Goal: Information Seeking & Learning: Understand process/instructions

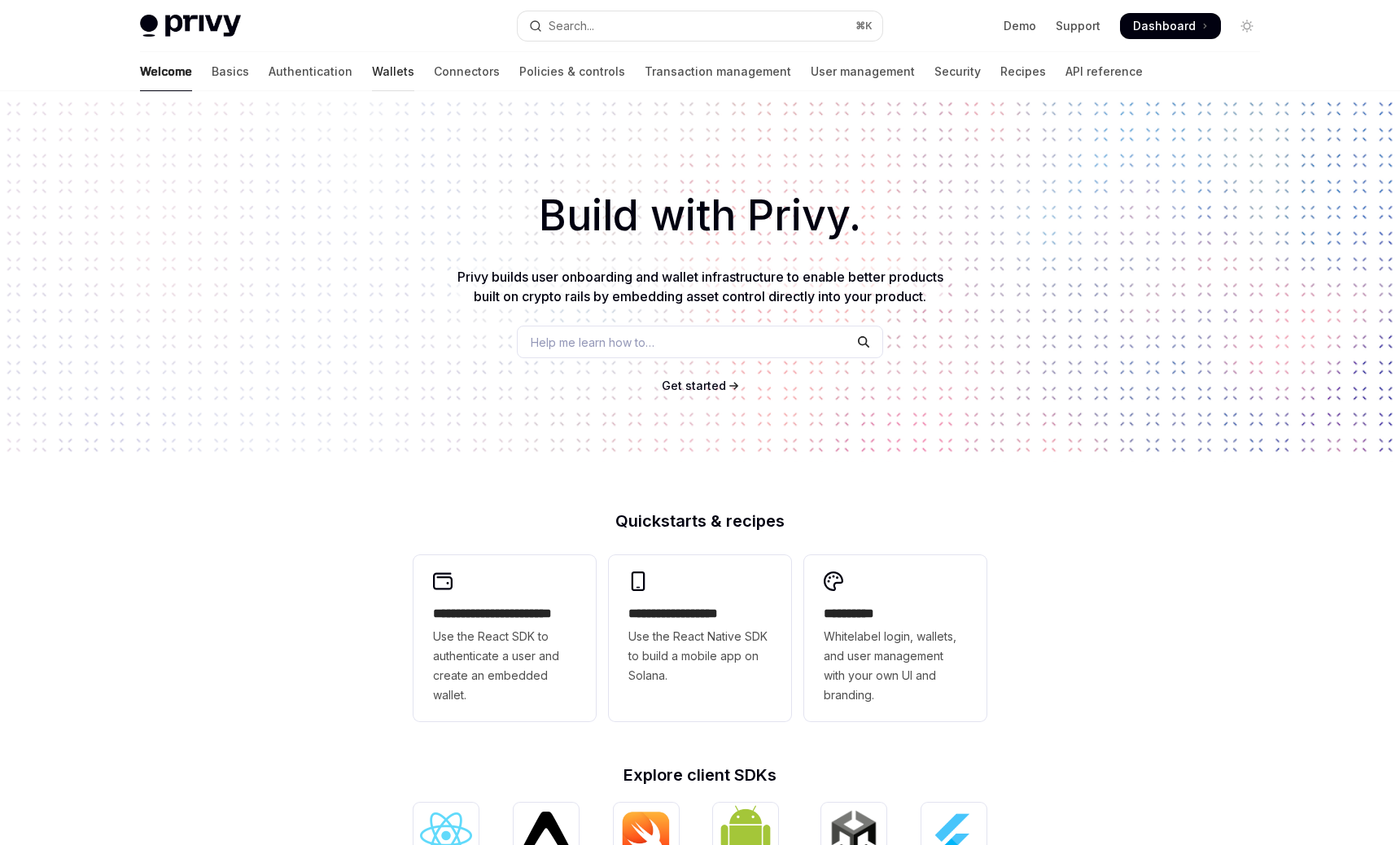
click at [372, 80] on link "Wallets" at bounding box center [393, 71] width 43 height 39
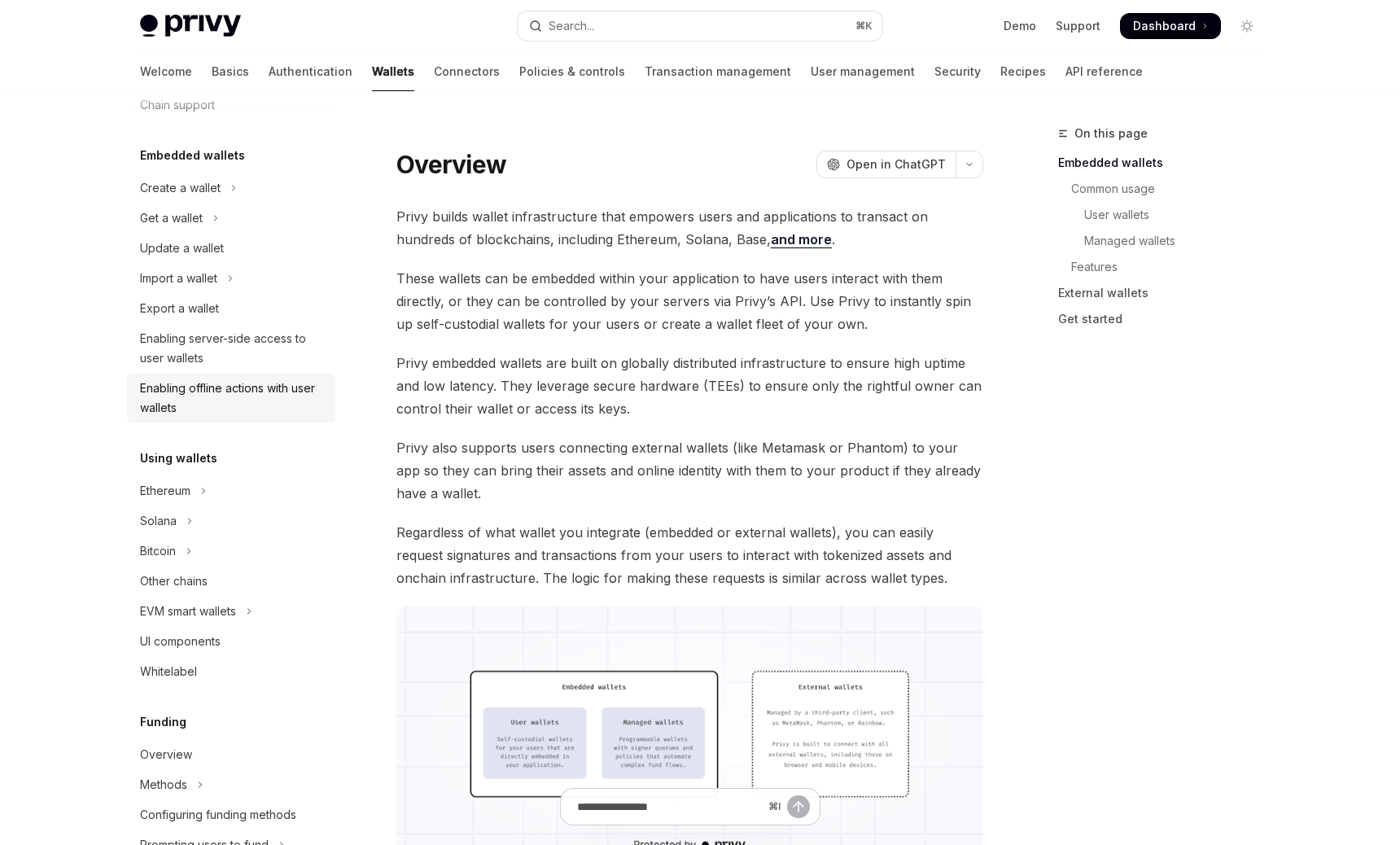
scroll to position [67, 0]
click at [266, 490] on button "Ethereum" at bounding box center [231, 489] width 209 height 30
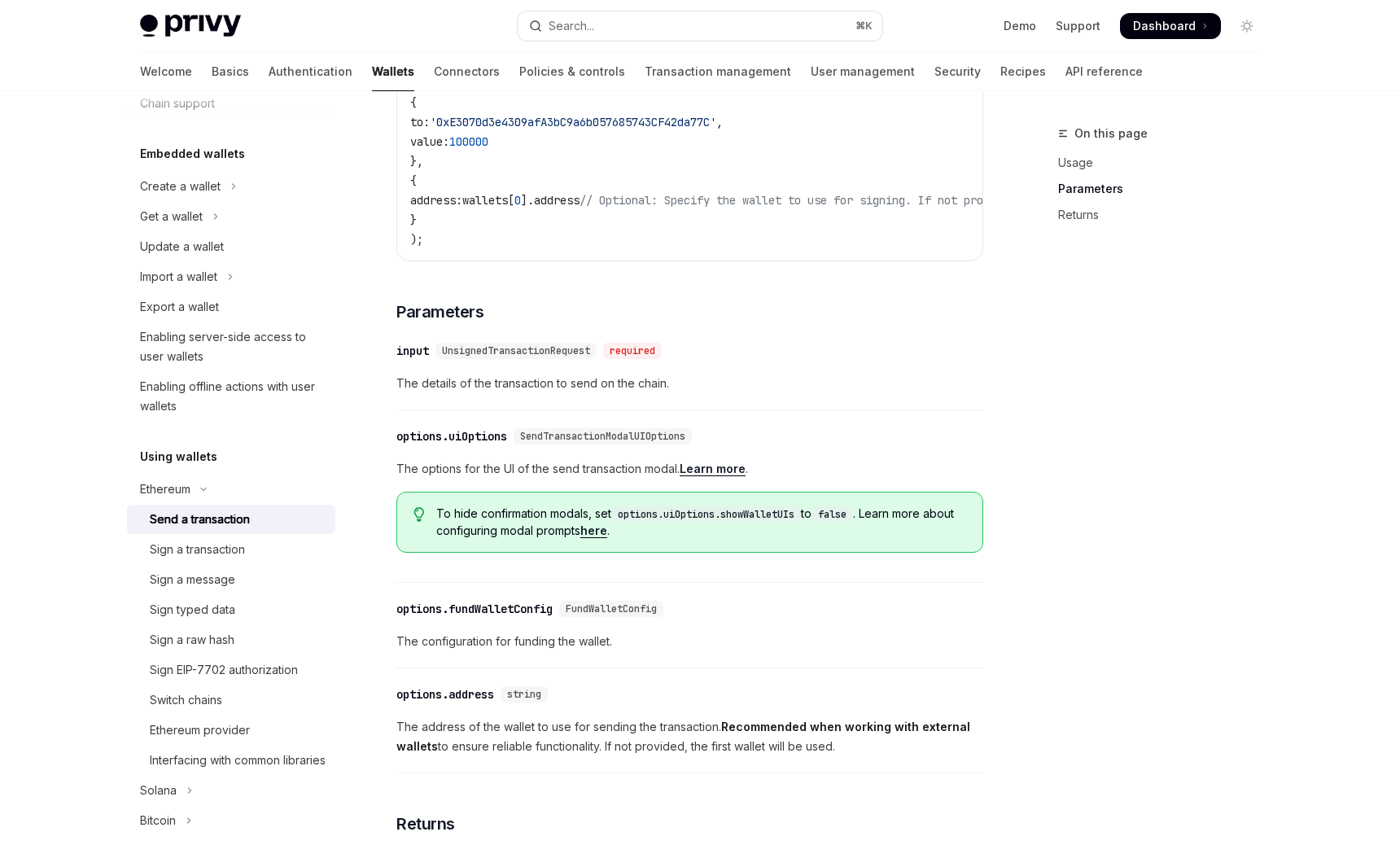
scroll to position [436, 0]
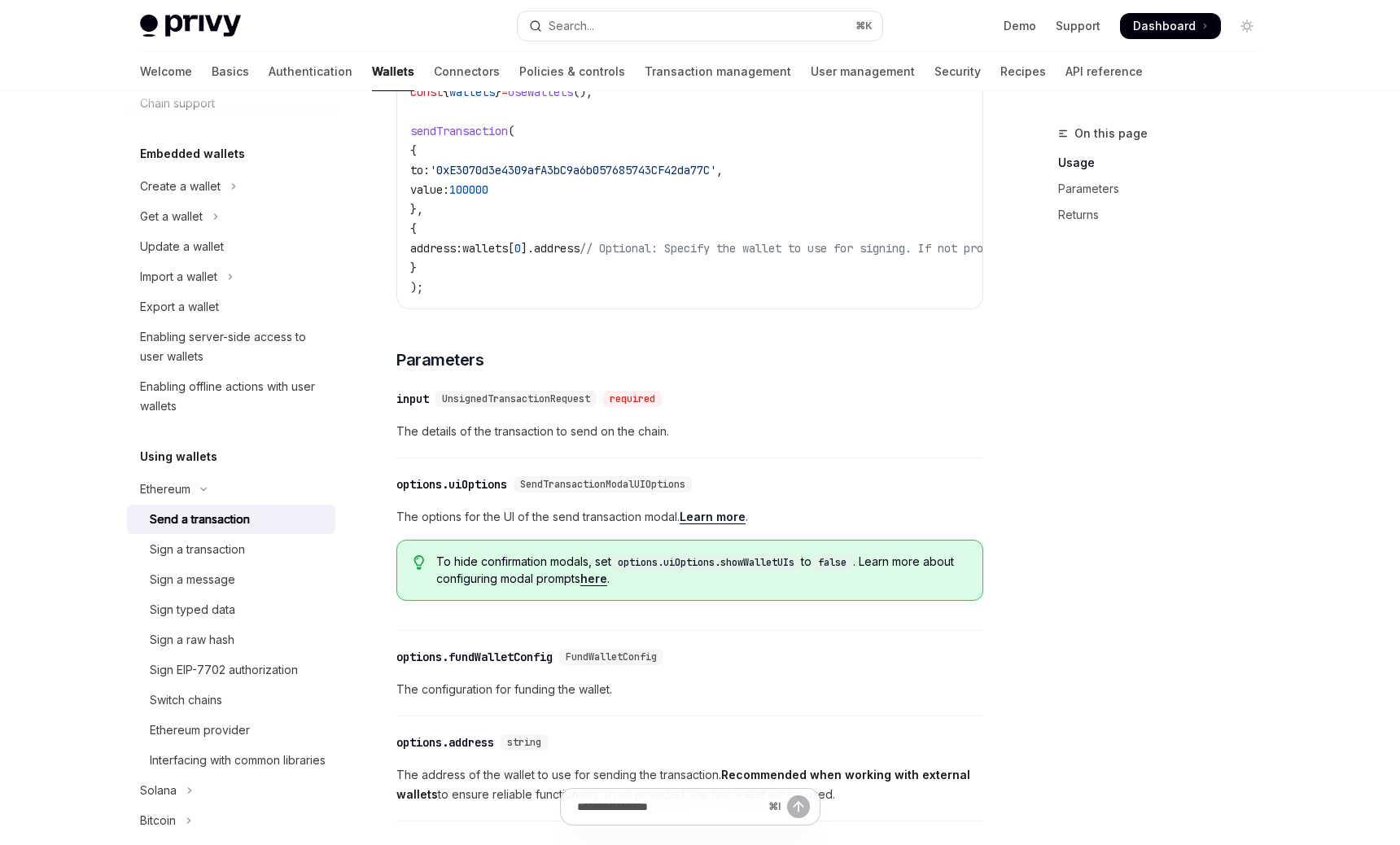
click at [372, 67] on link "Wallets" at bounding box center [393, 71] width 43 height 39
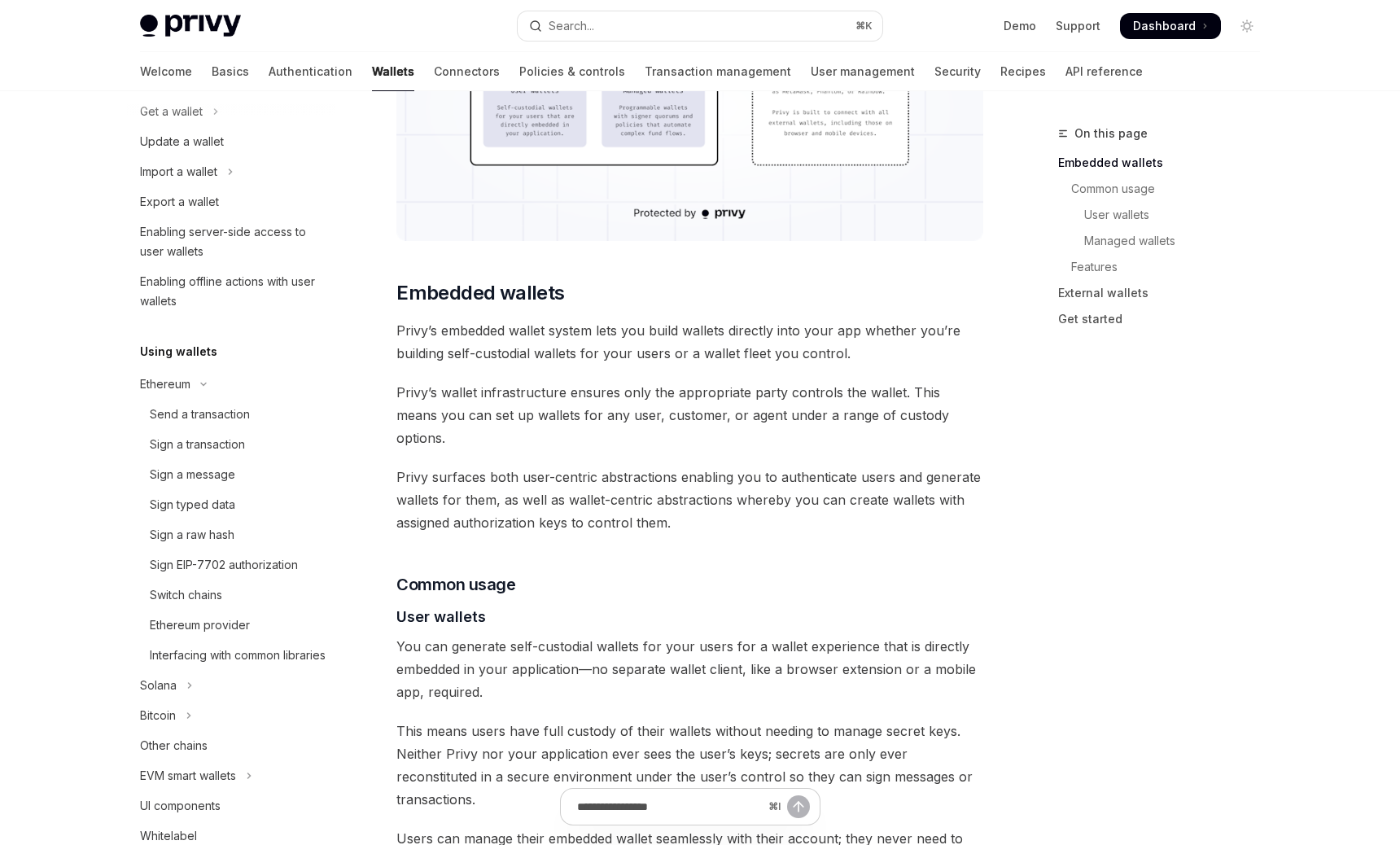
scroll to position [215, 0]
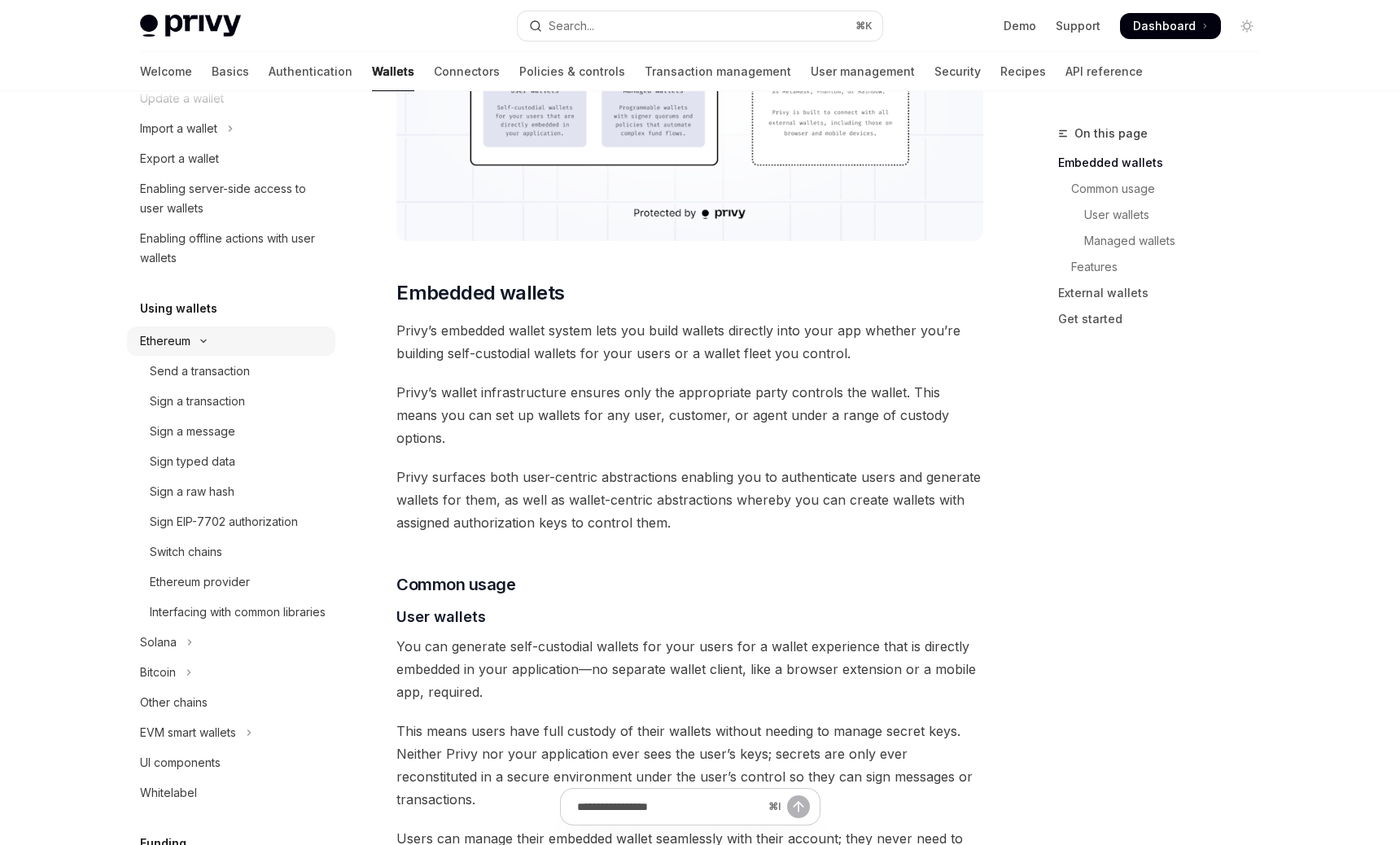
click at [195, 334] on button "Ethereum" at bounding box center [231, 342] width 209 height 30
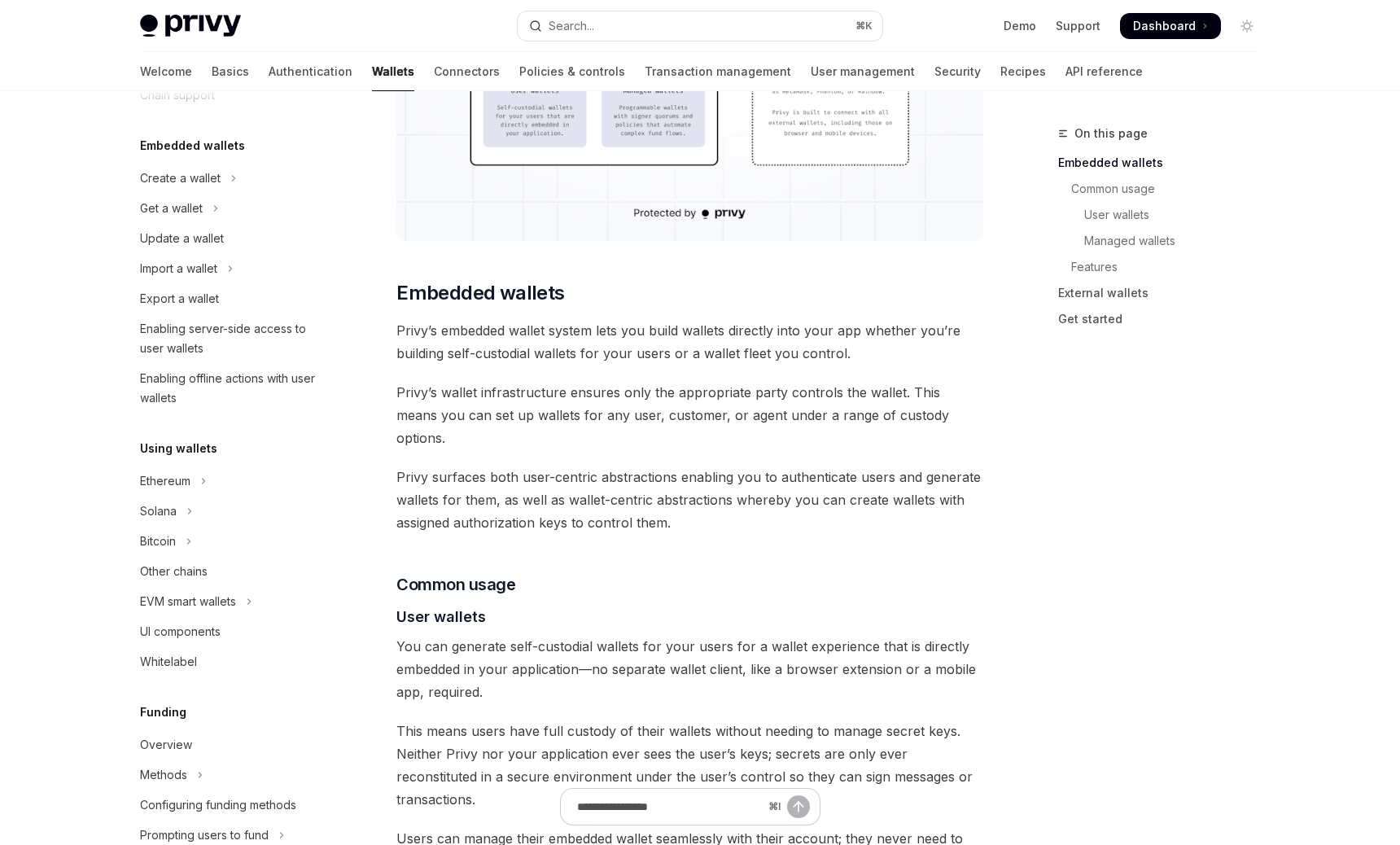
scroll to position [0, 0]
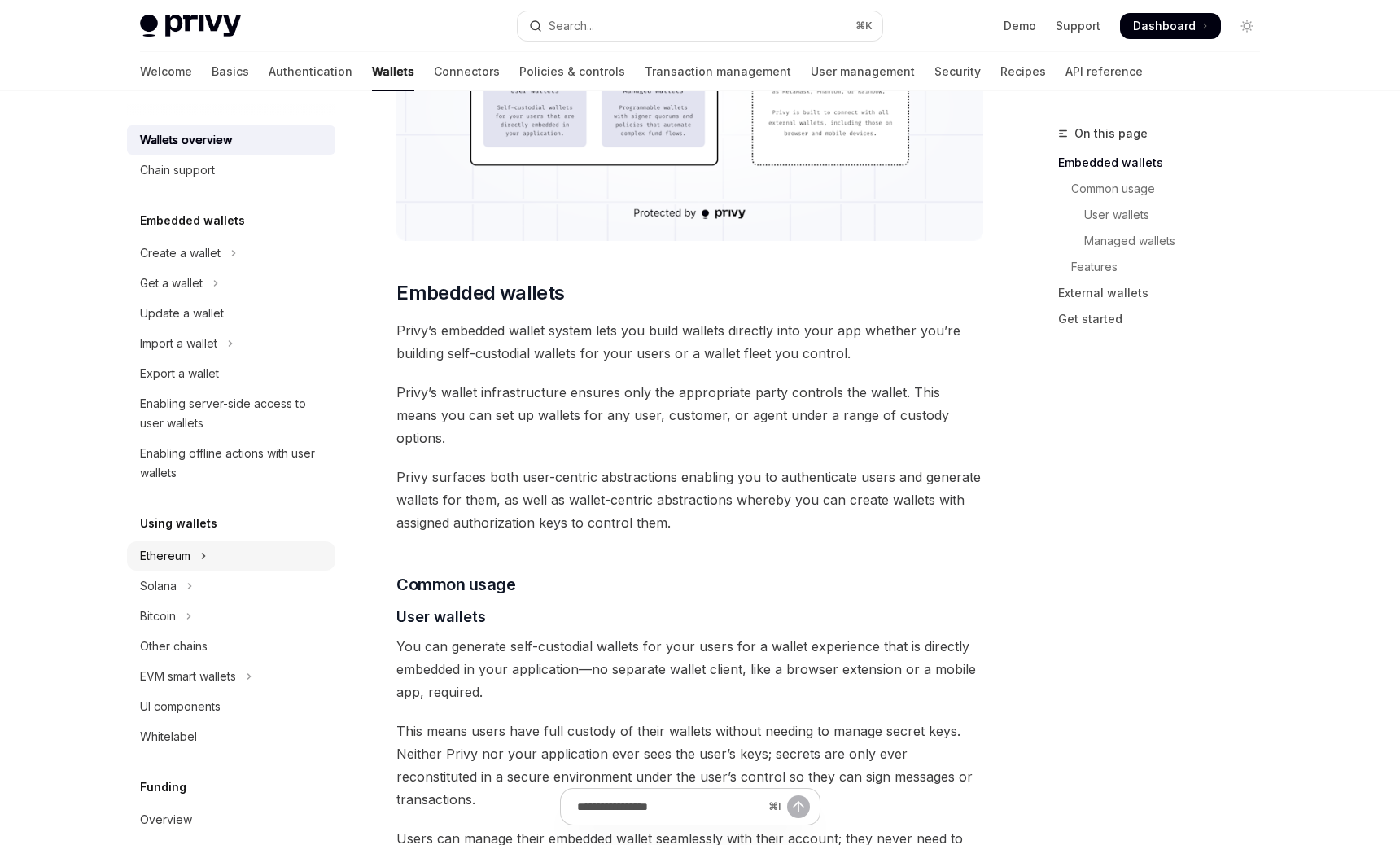
click at [254, 550] on button "Ethereum" at bounding box center [231, 556] width 209 height 30
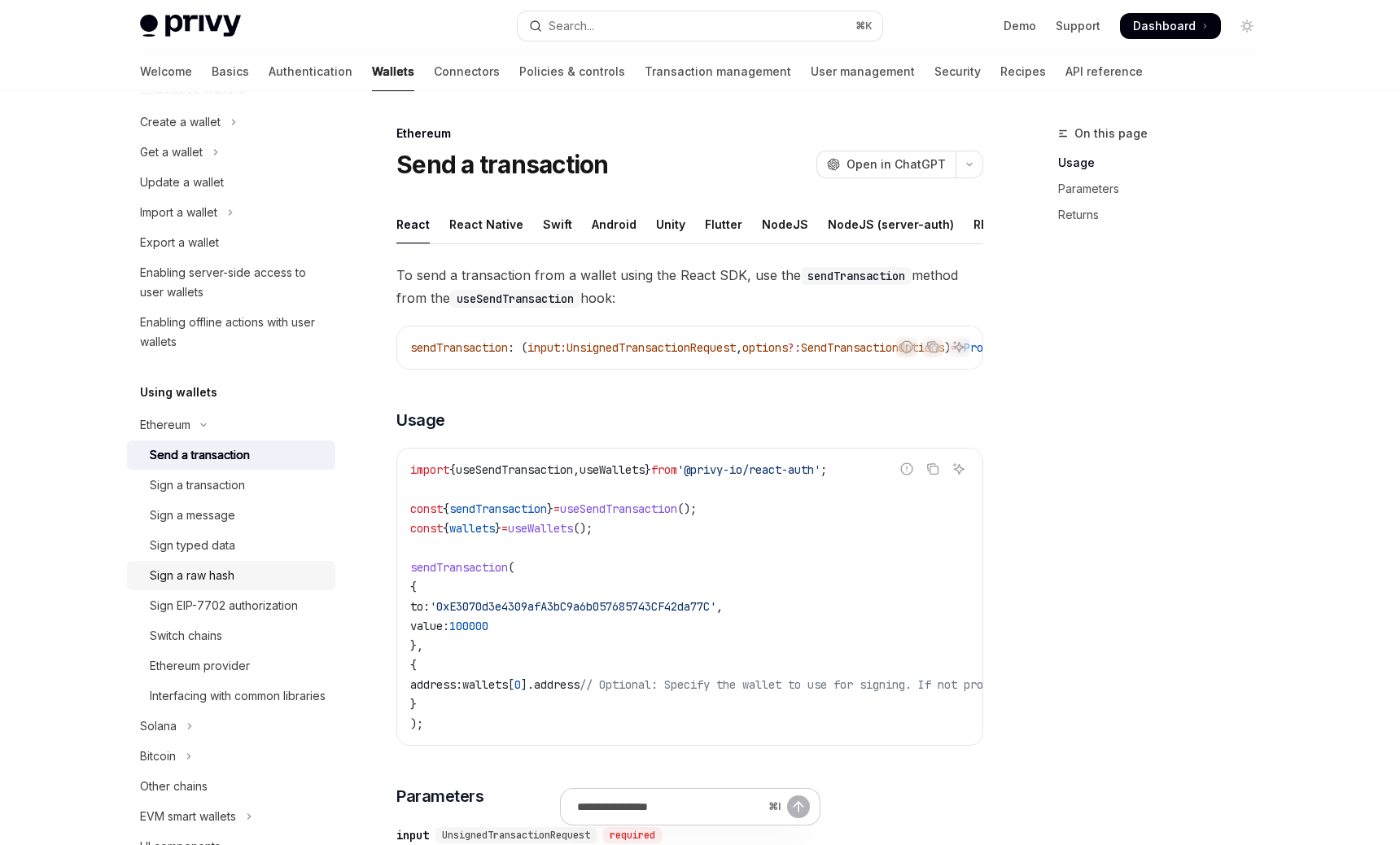
scroll to position [133, 0]
click at [296, 671] on div "Ethereum provider" at bounding box center [237, 664] width 176 height 19
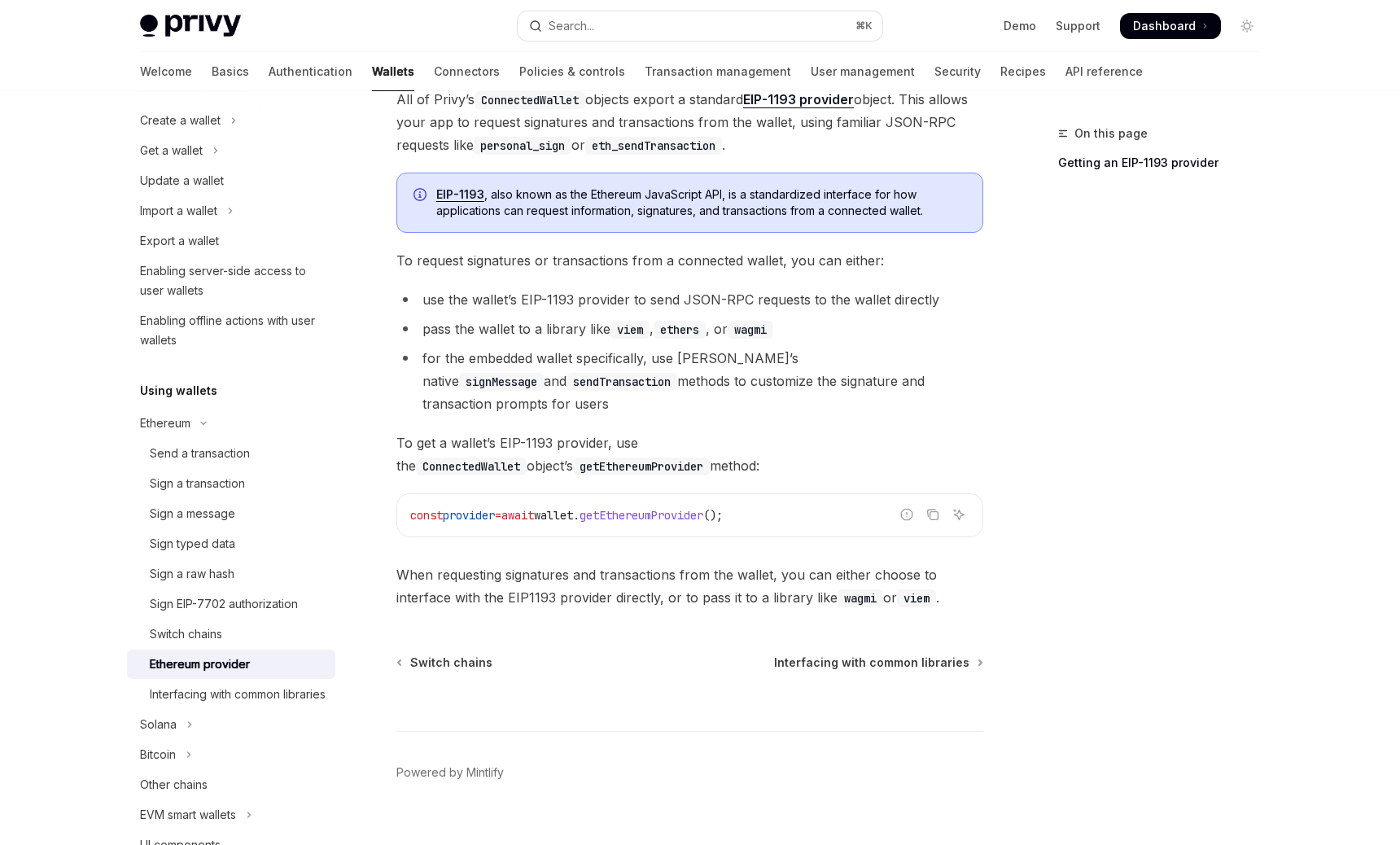
scroll to position [161, 0]
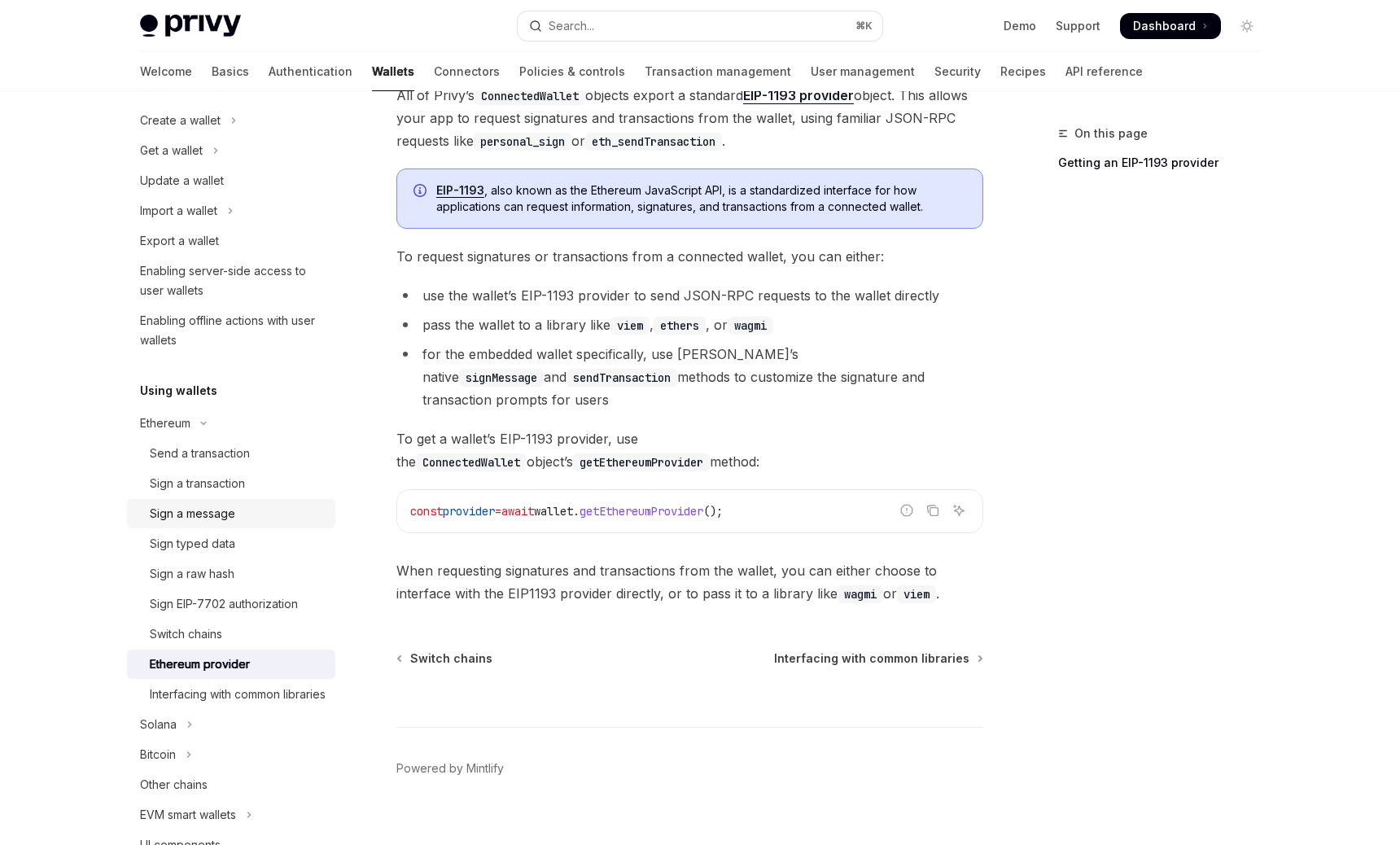
click at [265, 524] on link "Sign a message" at bounding box center [231, 514] width 209 height 30
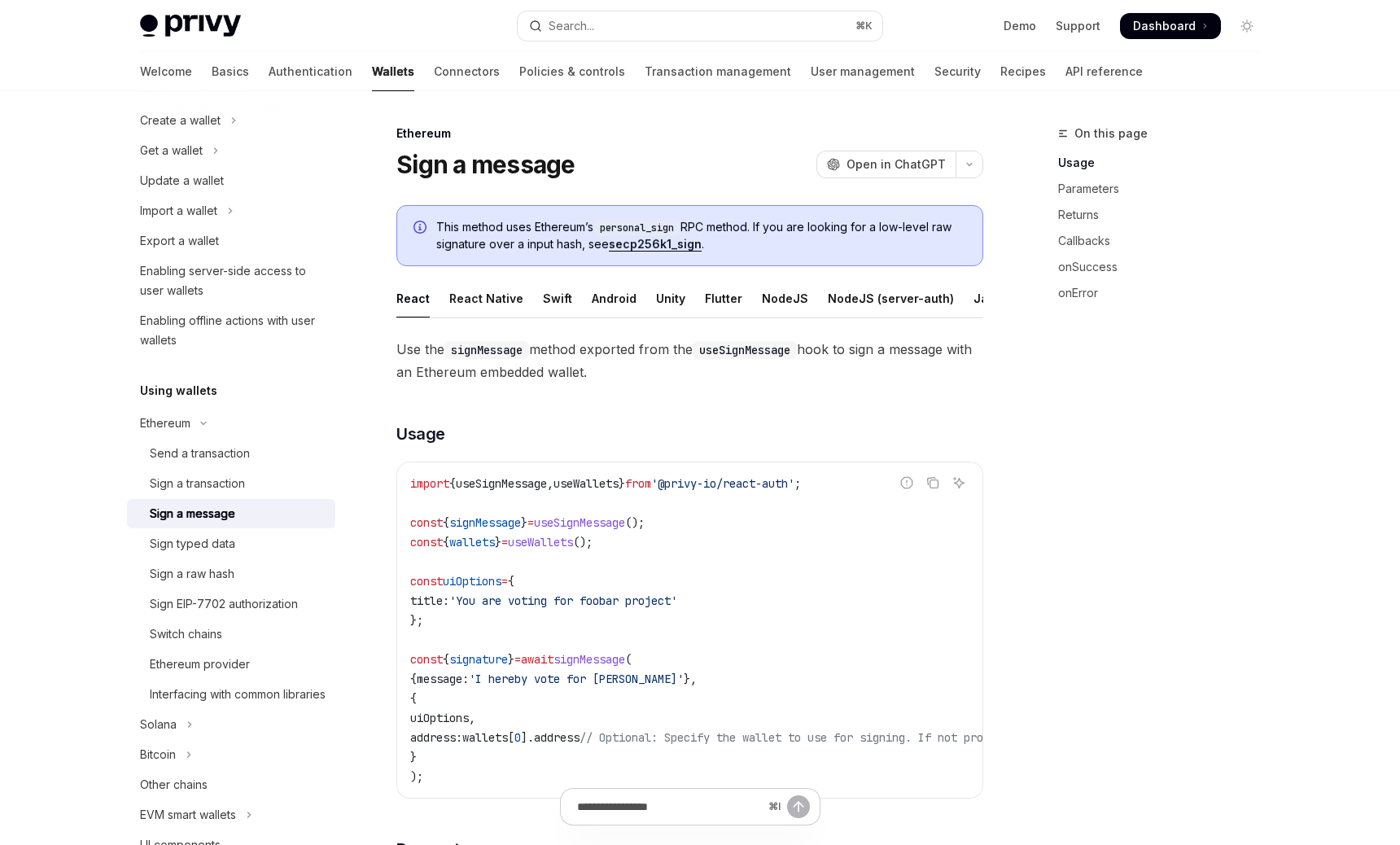
click at [200, 387] on h5 "Using wallets" at bounding box center [178, 390] width 77 height 19
click at [418, 58] on div "Welcome Basics Authentication Wallets Connectors Policies & controls Transactio…" at bounding box center [641, 71] width 1003 height 39
click at [434, 71] on link "Connectors" at bounding box center [467, 71] width 66 height 39
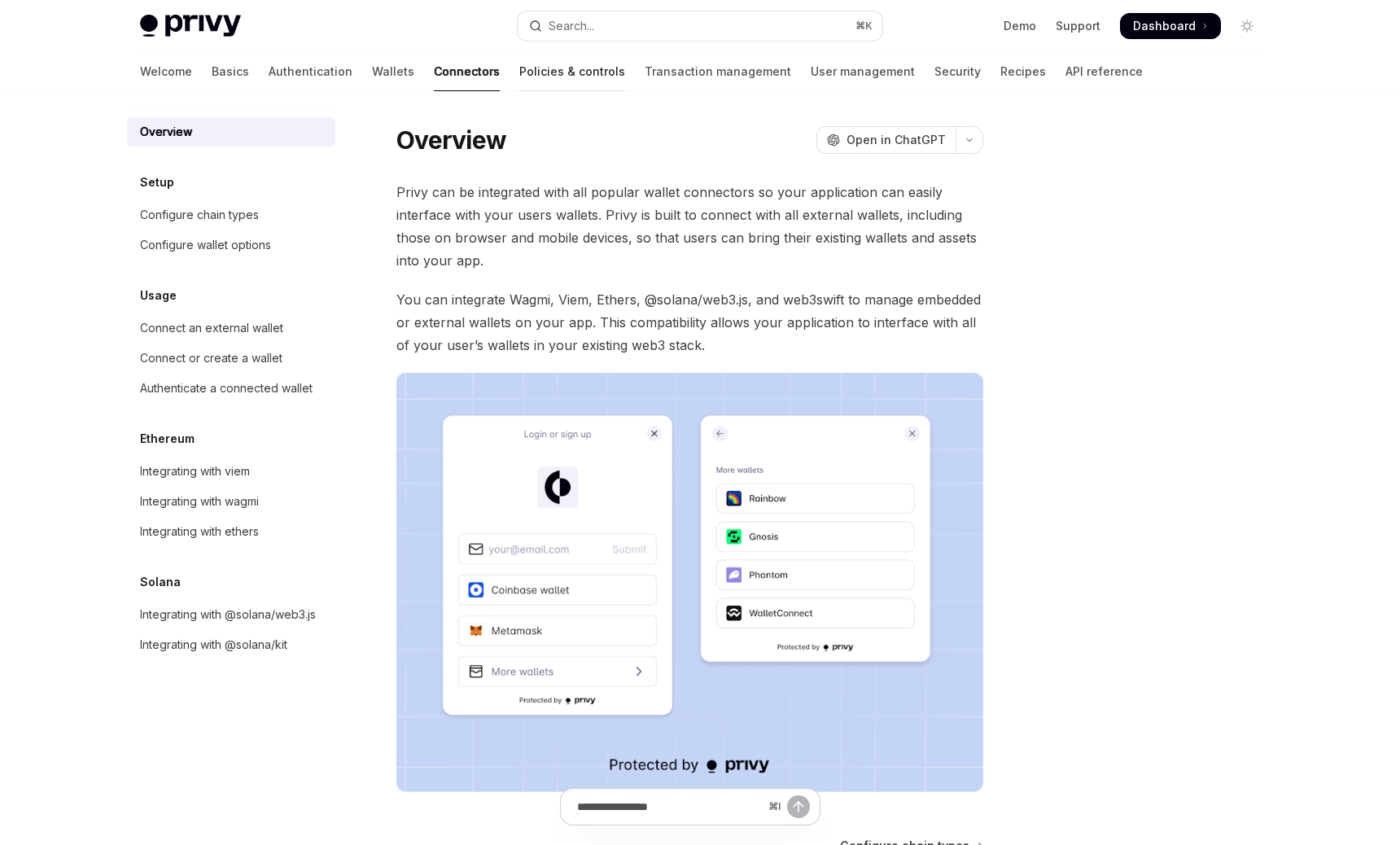
click at [520, 81] on link "Policies & controls" at bounding box center [573, 71] width 106 height 39
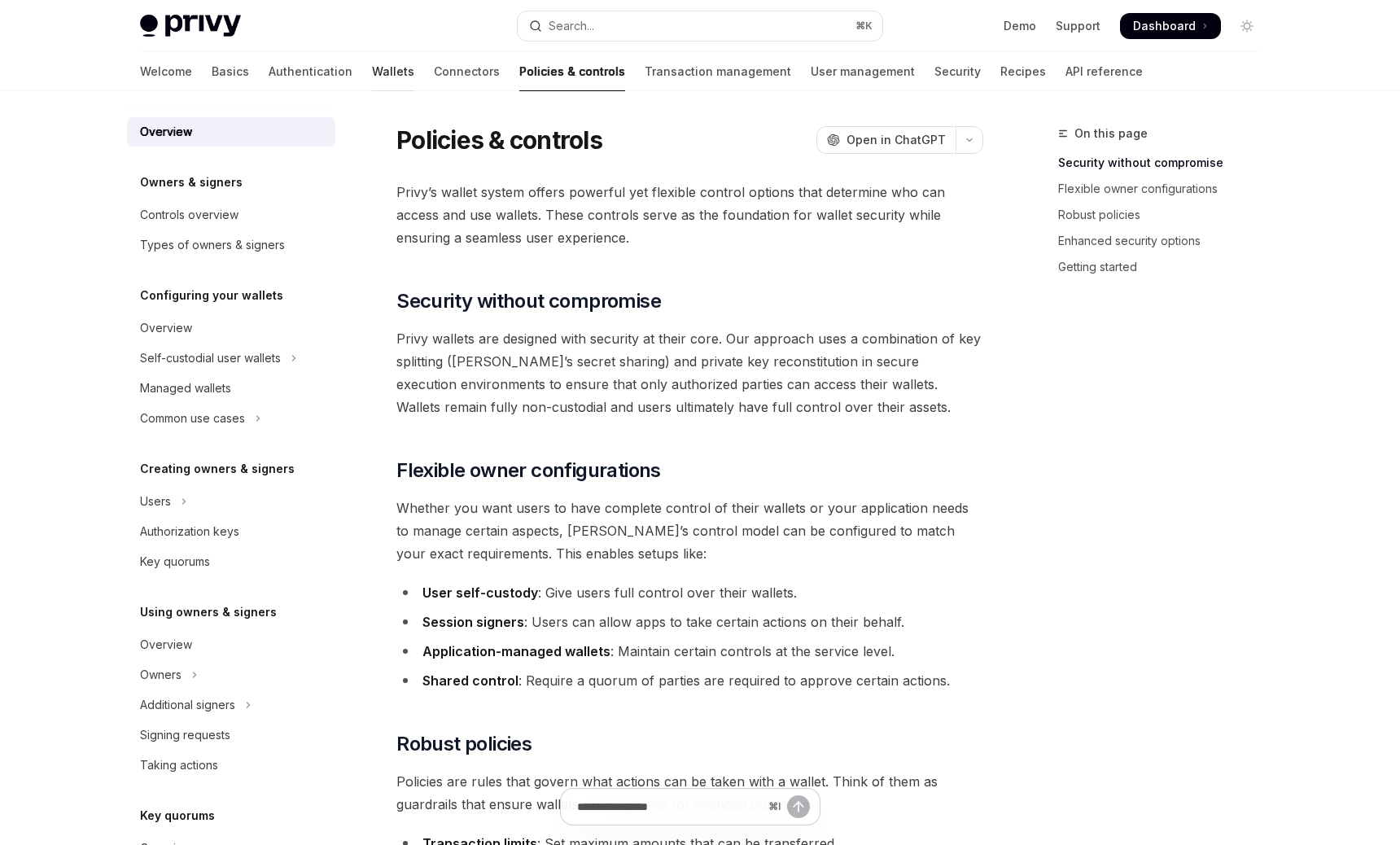
click at [372, 77] on link "Wallets" at bounding box center [393, 71] width 43 height 39
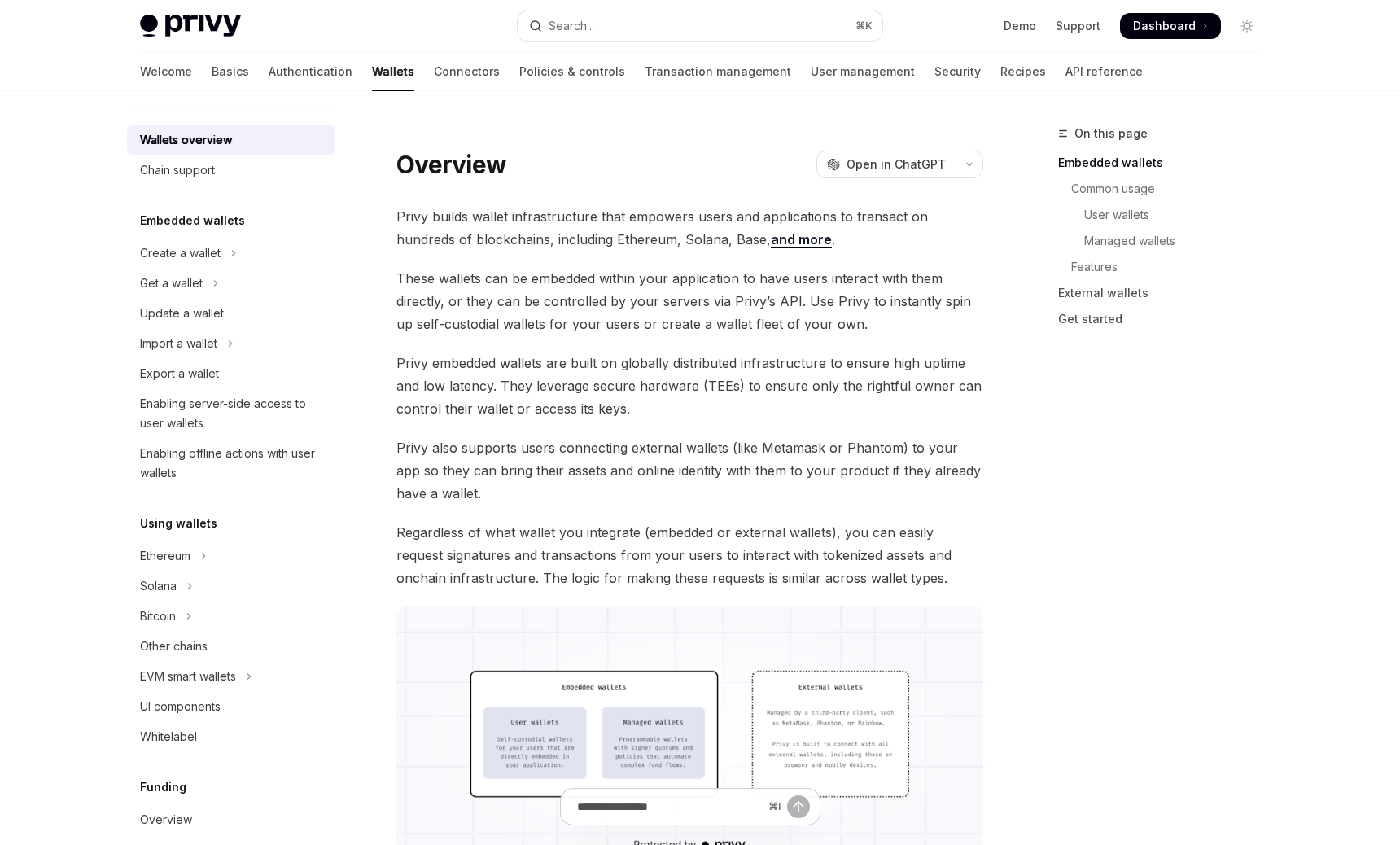
click at [372, 77] on link "Wallets" at bounding box center [393, 71] width 43 height 39
click at [434, 79] on link "Connectors" at bounding box center [467, 71] width 66 height 39
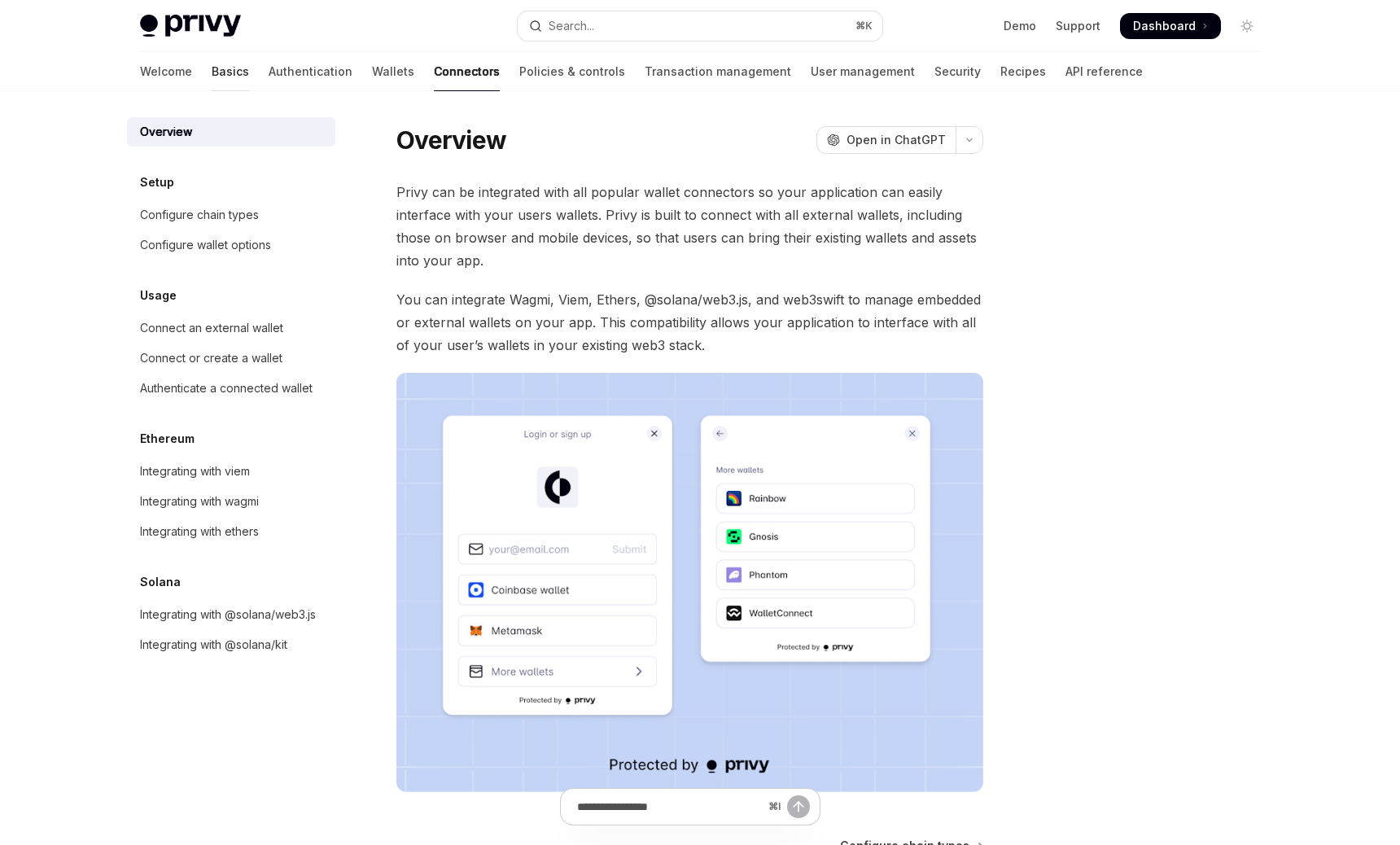
click at [212, 75] on link "Basics" at bounding box center [230, 71] width 37 height 39
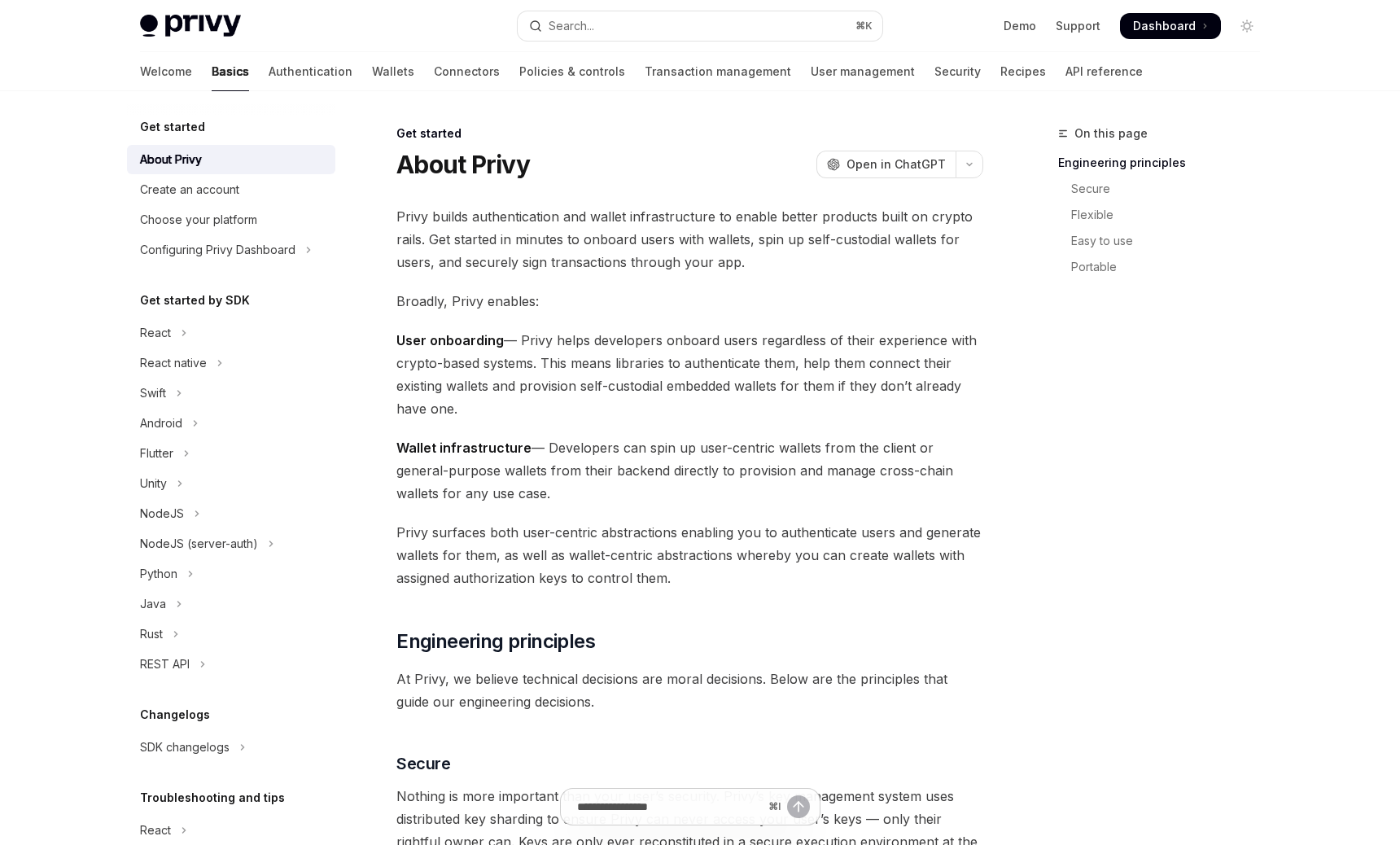
click at [212, 75] on link "Basics" at bounding box center [230, 71] width 37 height 39
click at [245, 184] on div "Create an account" at bounding box center [233, 190] width 186 height 19
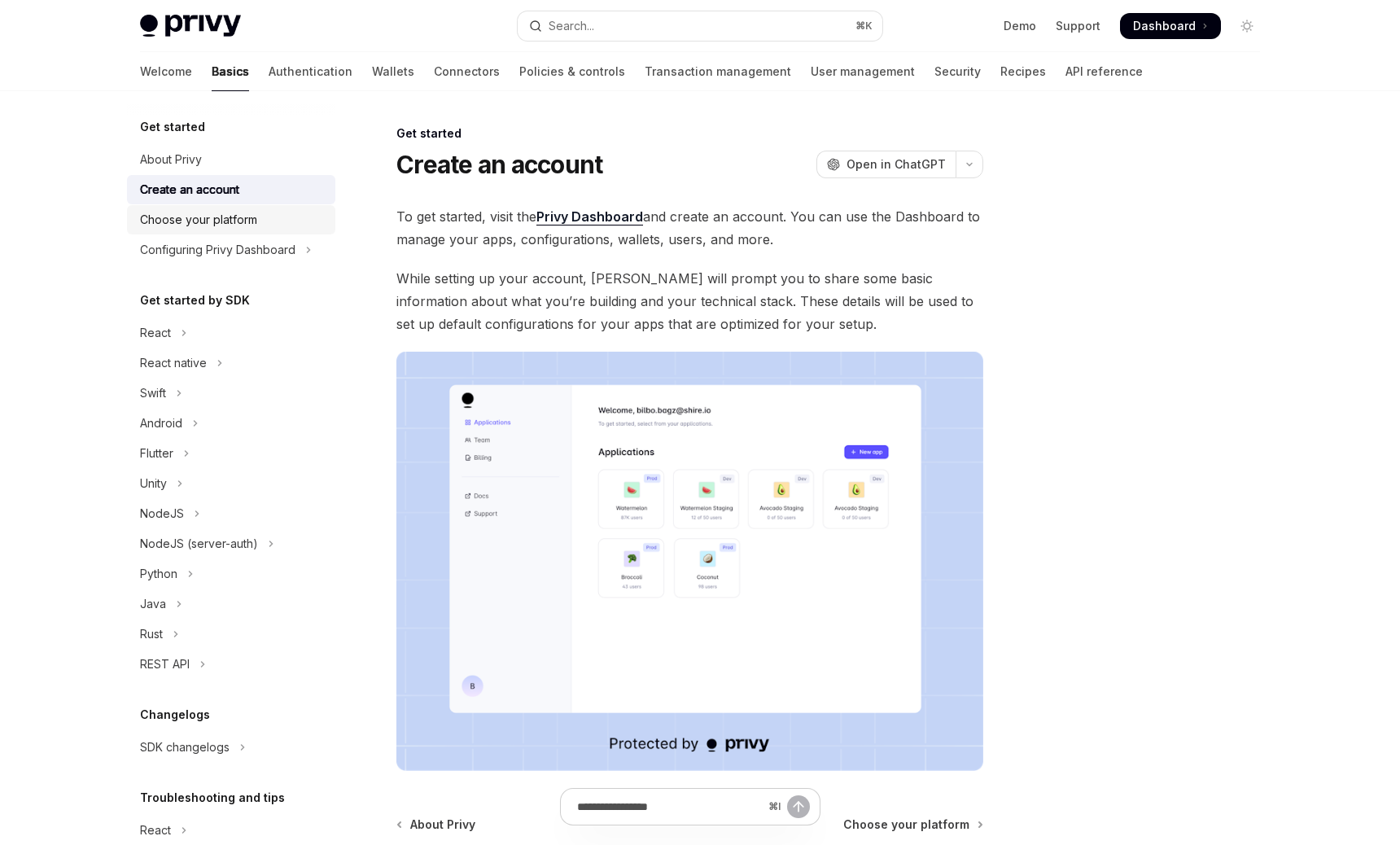
click at [244, 234] on link "Choose your platform" at bounding box center [231, 220] width 209 height 30
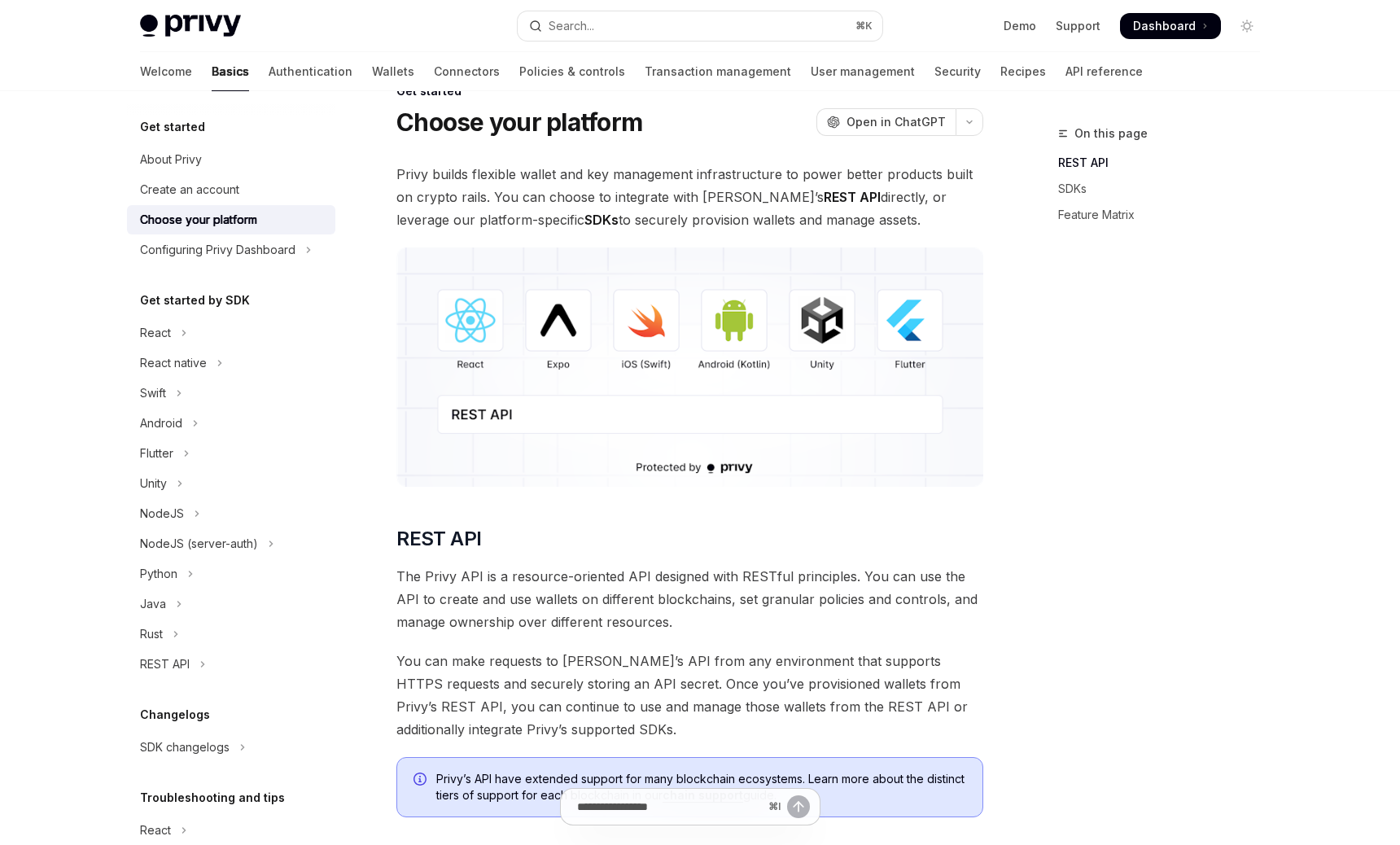
scroll to position [39, 0]
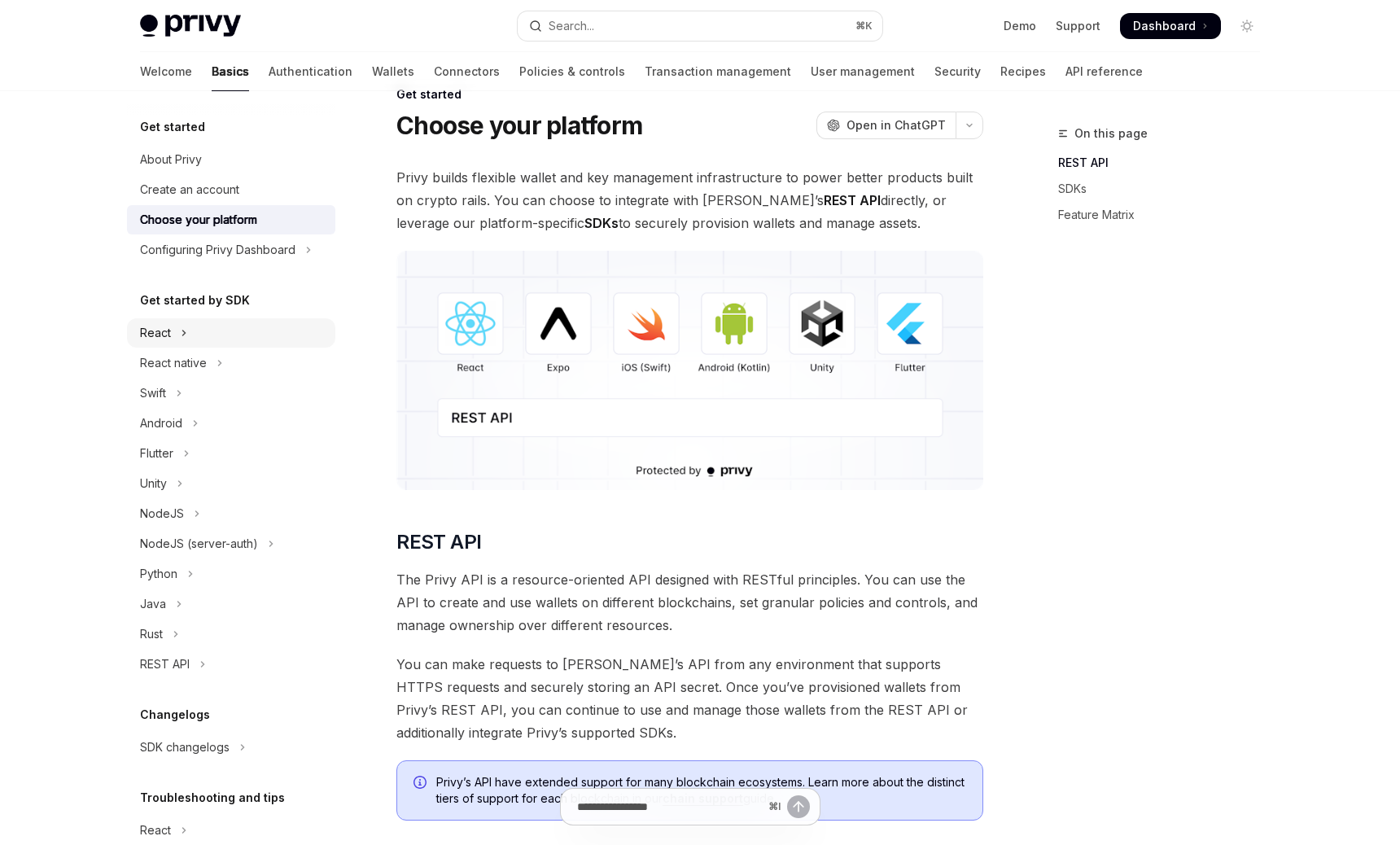
click at [289, 322] on button "React" at bounding box center [231, 333] width 209 height 30
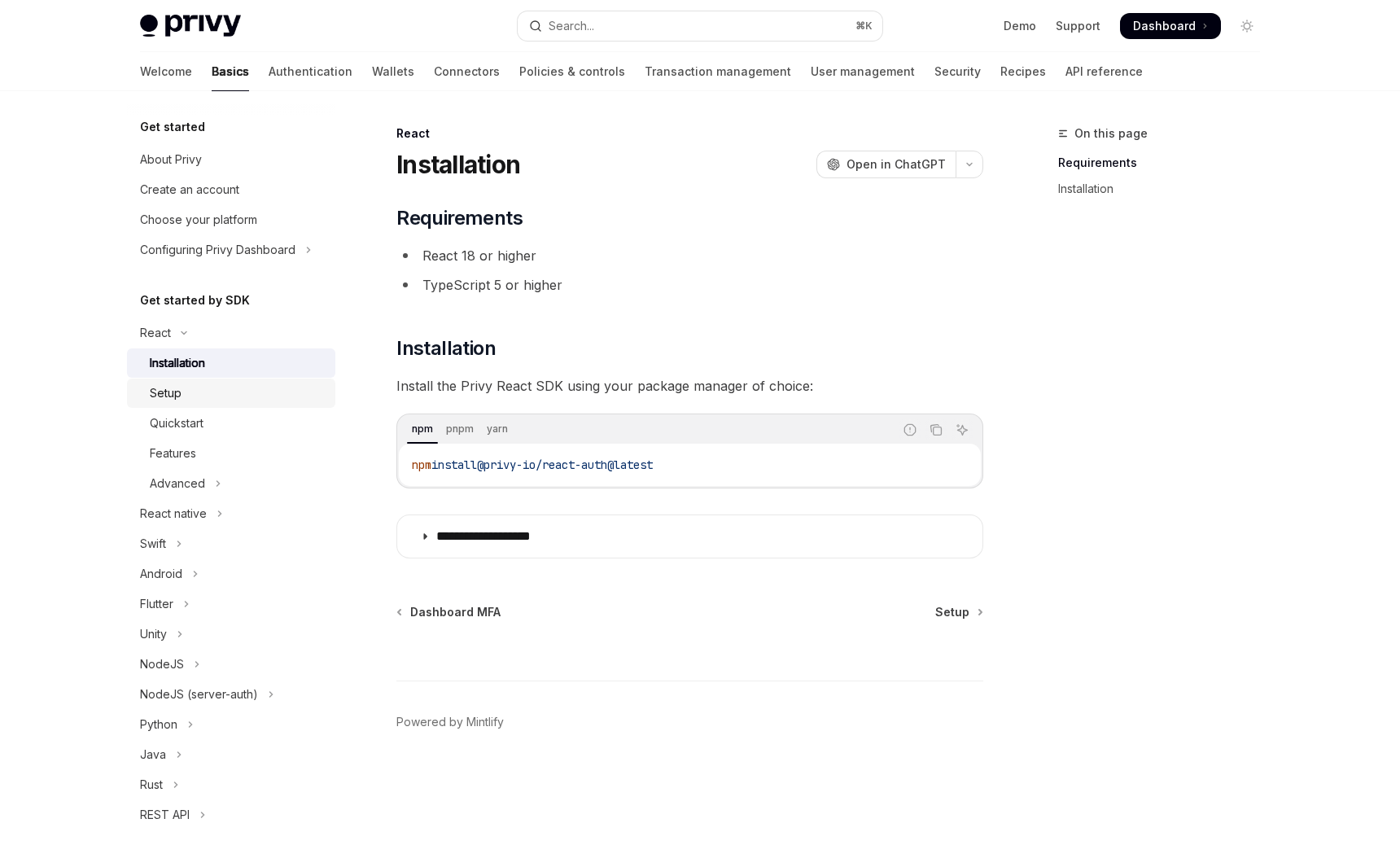
click at [274, 396] on div "Setup" at bounding box center [237, 393] width 176 height 19
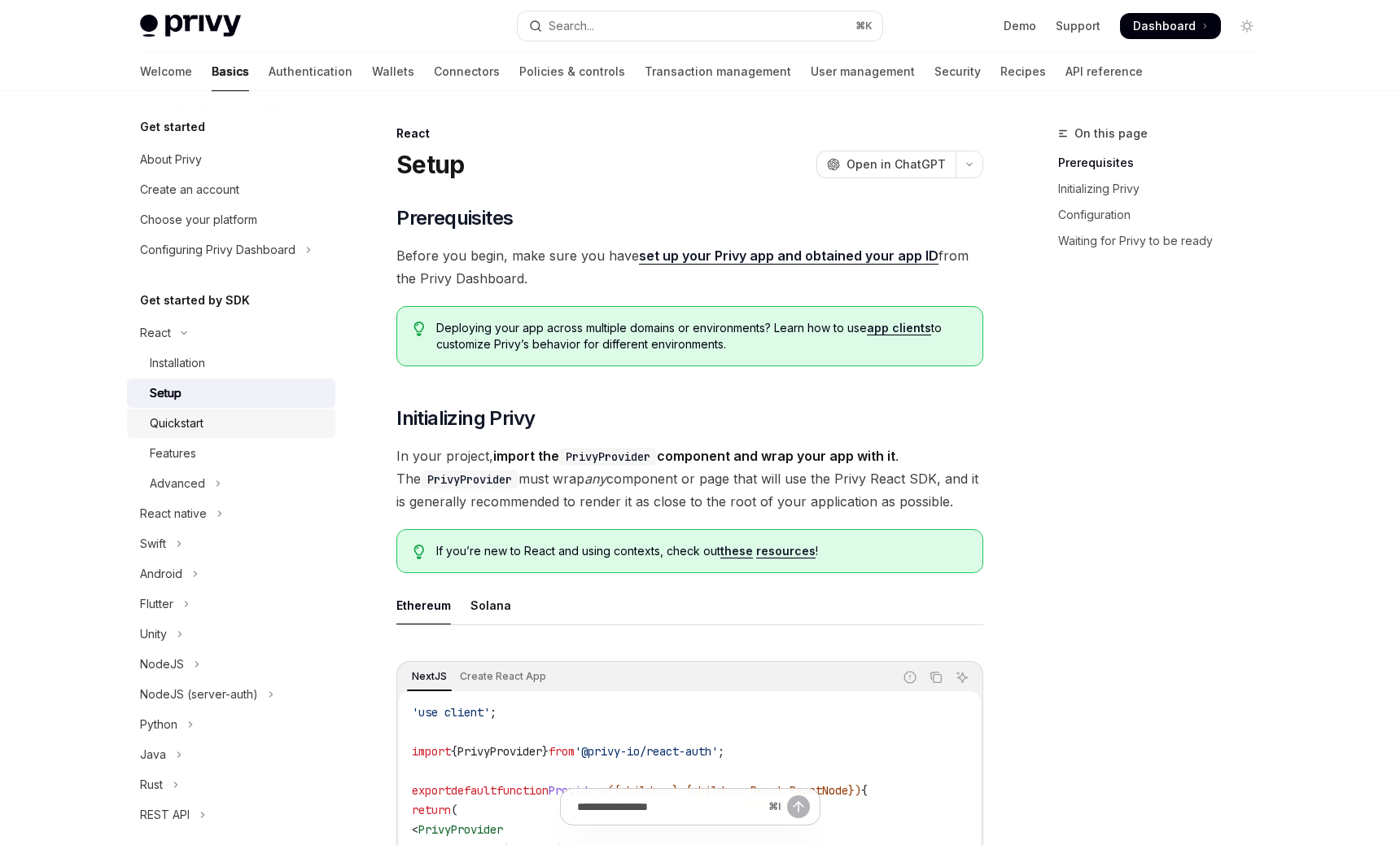
click at [275, 421] on div "Quickstart" at bounding box center [237, 423] width 176 height 19
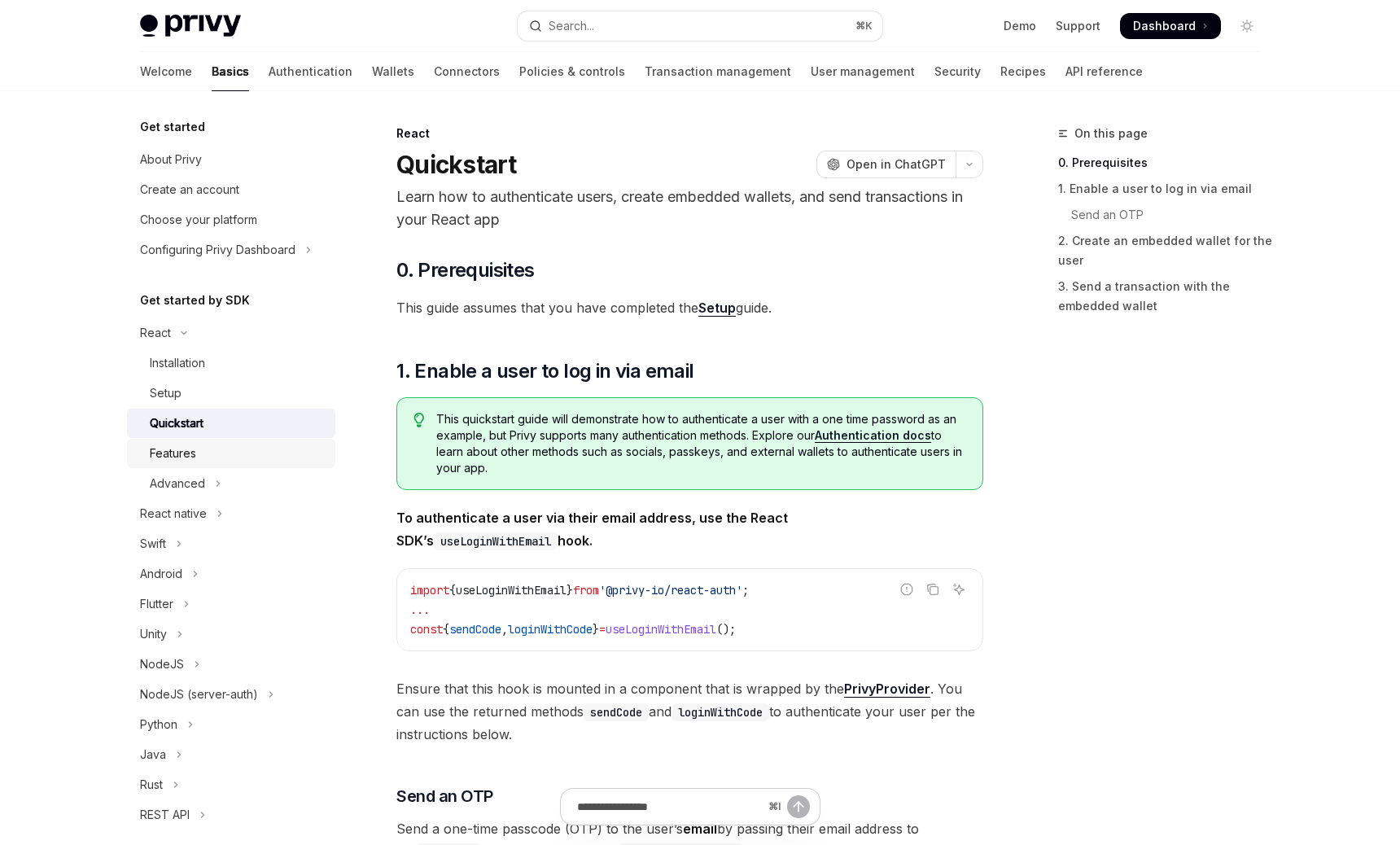
click at [278, 447] on div "Features" at bounding box center [237, 454] width 176 height 19
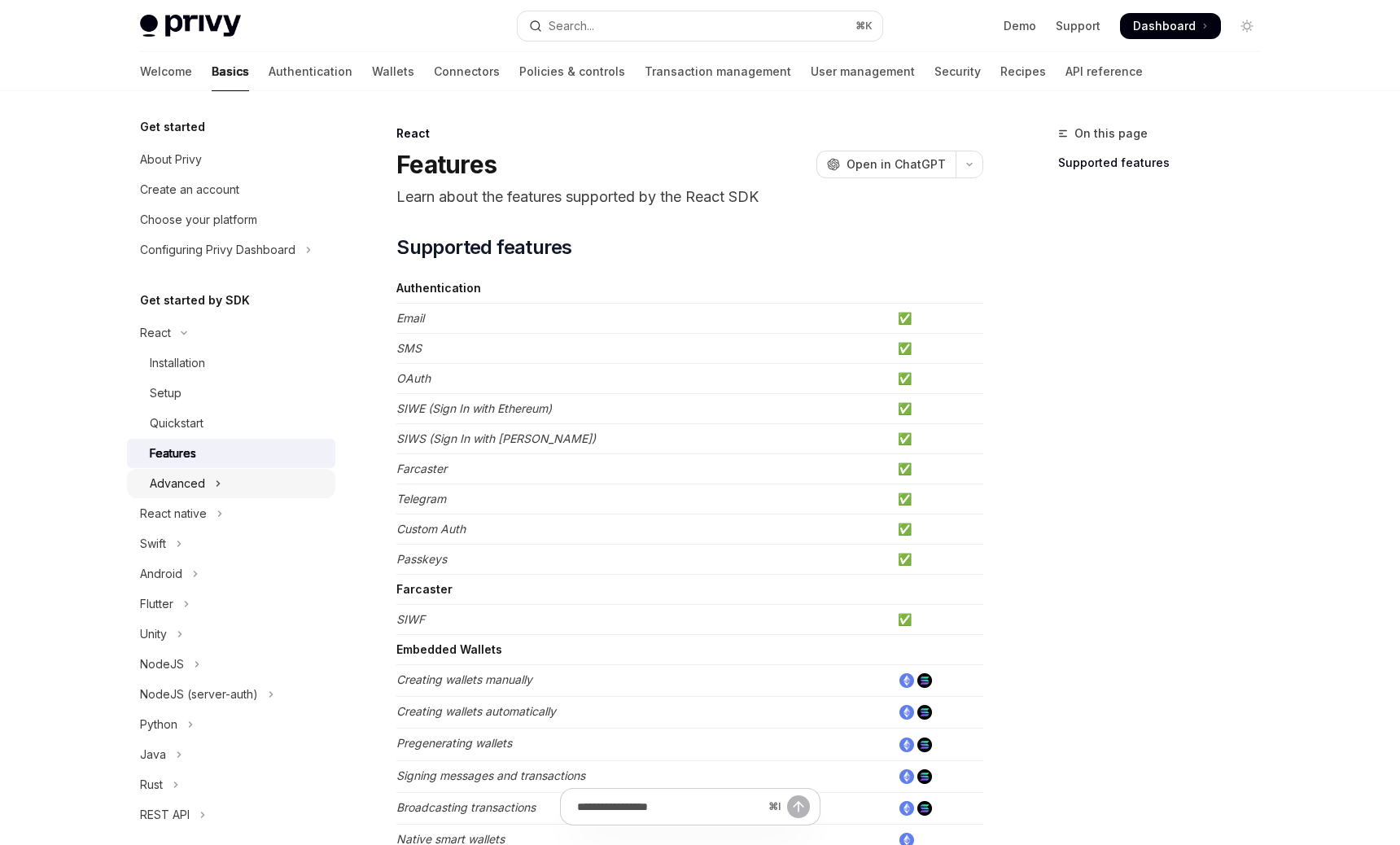
click at [277, 474] on button "Advanced" at bounding box center [231, 484] width 209 height 30
type textarea "*"
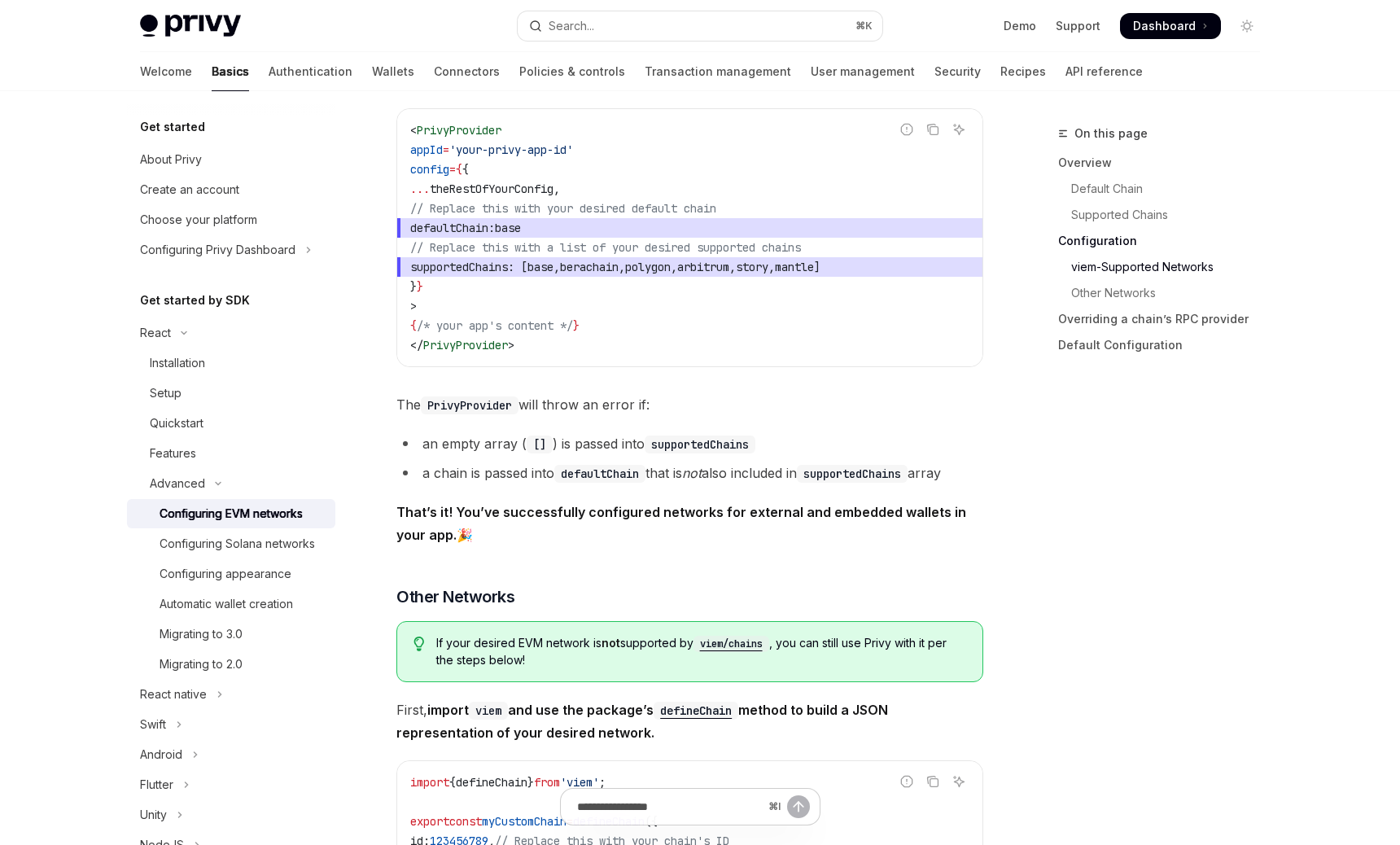
scroll to position [2222, 0]
click at [527, 274] on span ": [" at bounding box center [518, 266] width 19 height 15
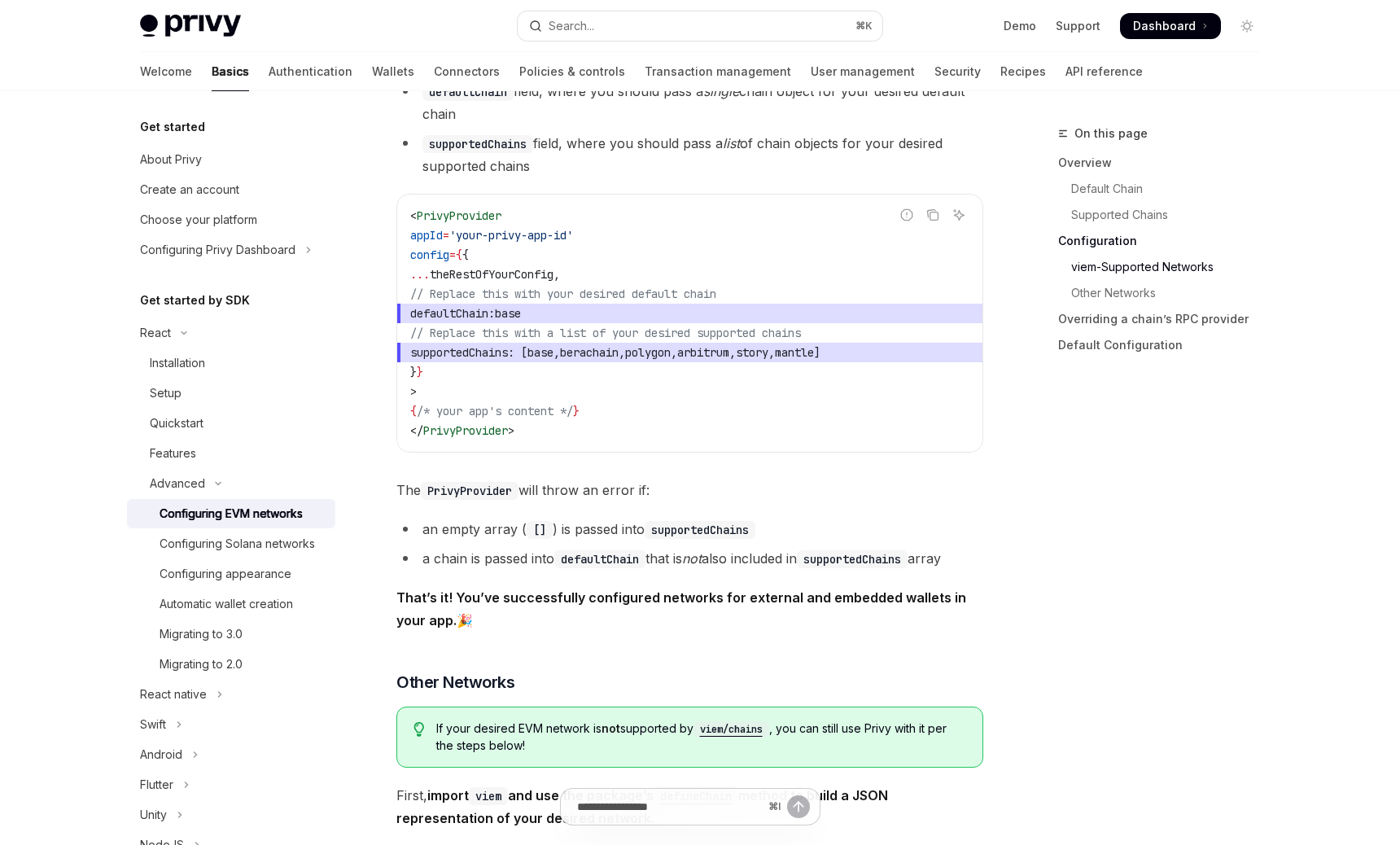
click at [554, 276] on span "theRestOfYourConfig" at bounding box center [492, 274] width 123 height 15
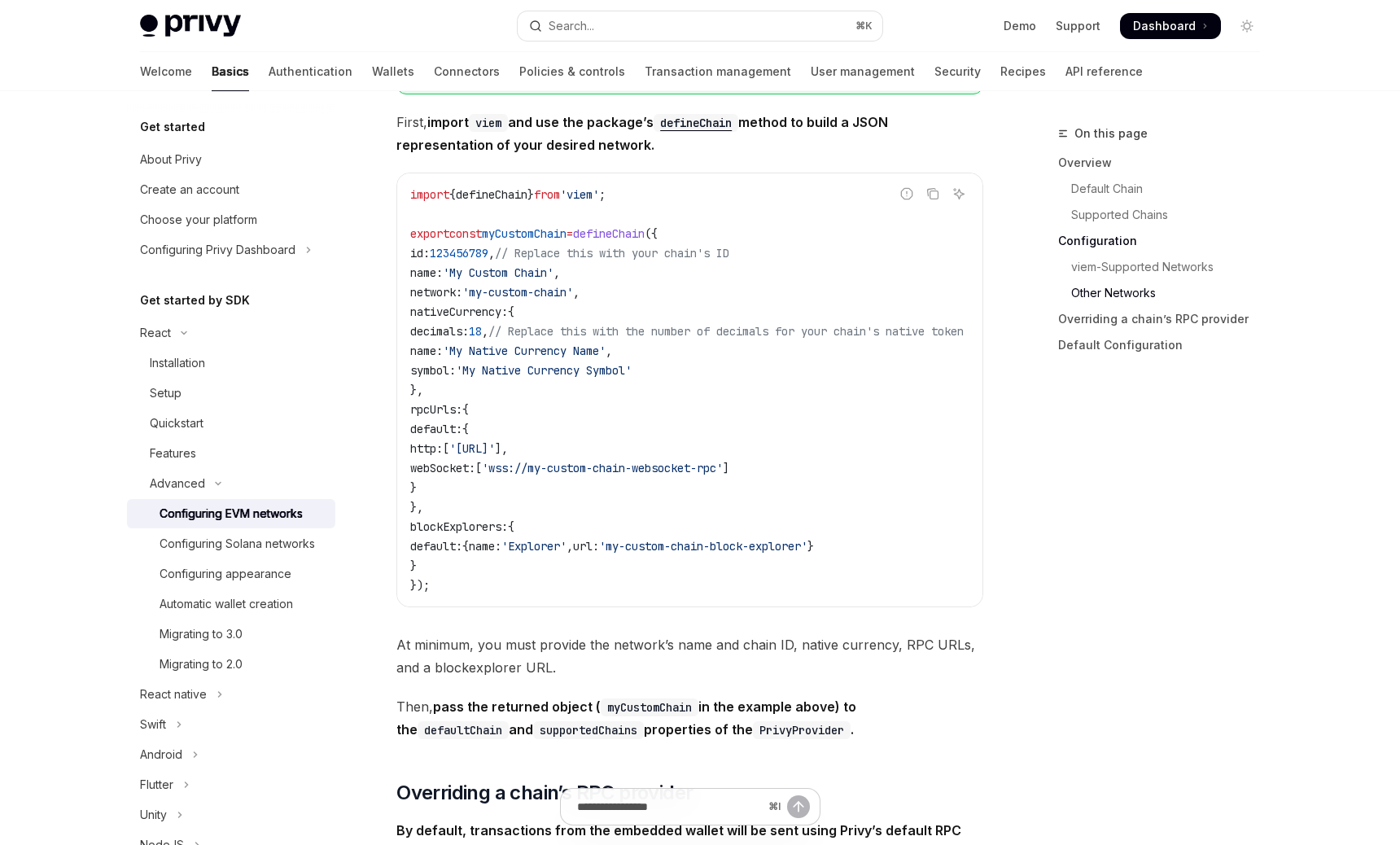
scroll to position [2671, 0]
